Goal: Task Accomplishment & Management: Use online tool/utility

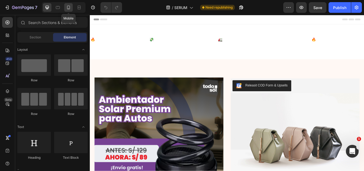
click at [68, 9] on icon at bounding box center [68, 8] width 3 height 4
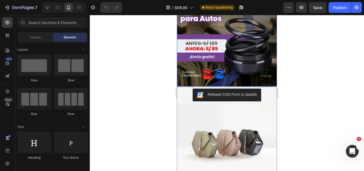
scroll to position [53, 0]
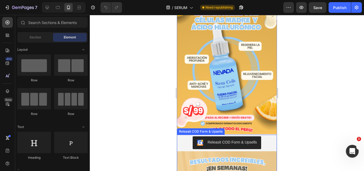
click at [223, 139] on div "Releasit COD Form & Upsells" at bounding box center [231, 142] width 49 height 6
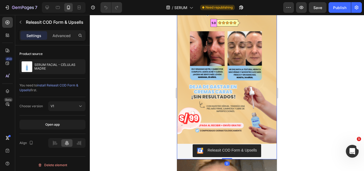
scroll to position [213, 0]
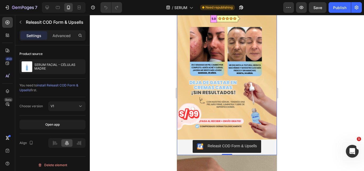
click at [224, 143] on div "Releasit COD Form & Upsells" at bounding box center [227, 146] width 60 height 6
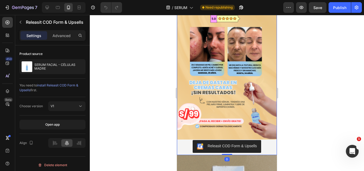
click at [221, 143] on div "Releasit COD Form & Upsells" at bounding box center [231, 146] width 49 height 6
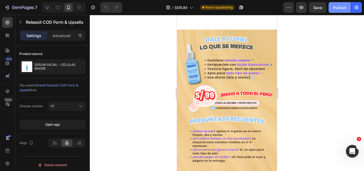
scroll to position [559, 0]
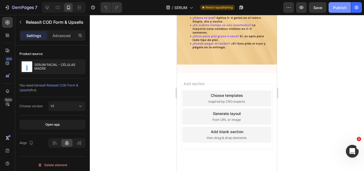
click at [337, 9] on div "Publish" at bounding box center [339, 8] width 13 height 6
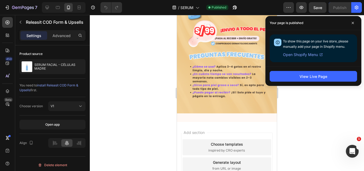
scroll to position [426, 0]
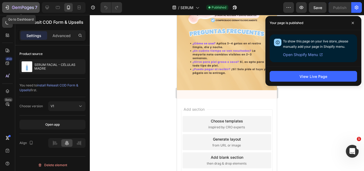
click at [16, 10] on icon "button" at bounding box center [23, 8] width 22 height 5
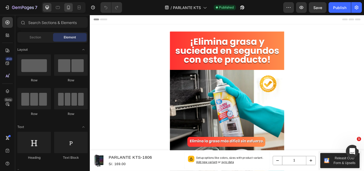
click at [65, 5] on div at bounding box center [68, 7] width 9 height 9
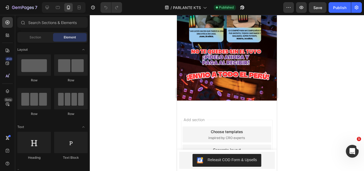
scroll to position [497, 0]
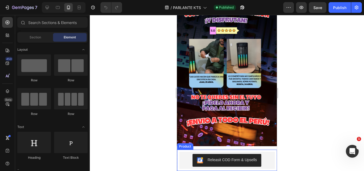
click at [191, 170] on div "Product Images PARLANTE KTS-1806 Product Title S/. 169.00 Product Price Product…" at bounding box center [227, 159] width 100 height 21
